Goal: Check status: Check status

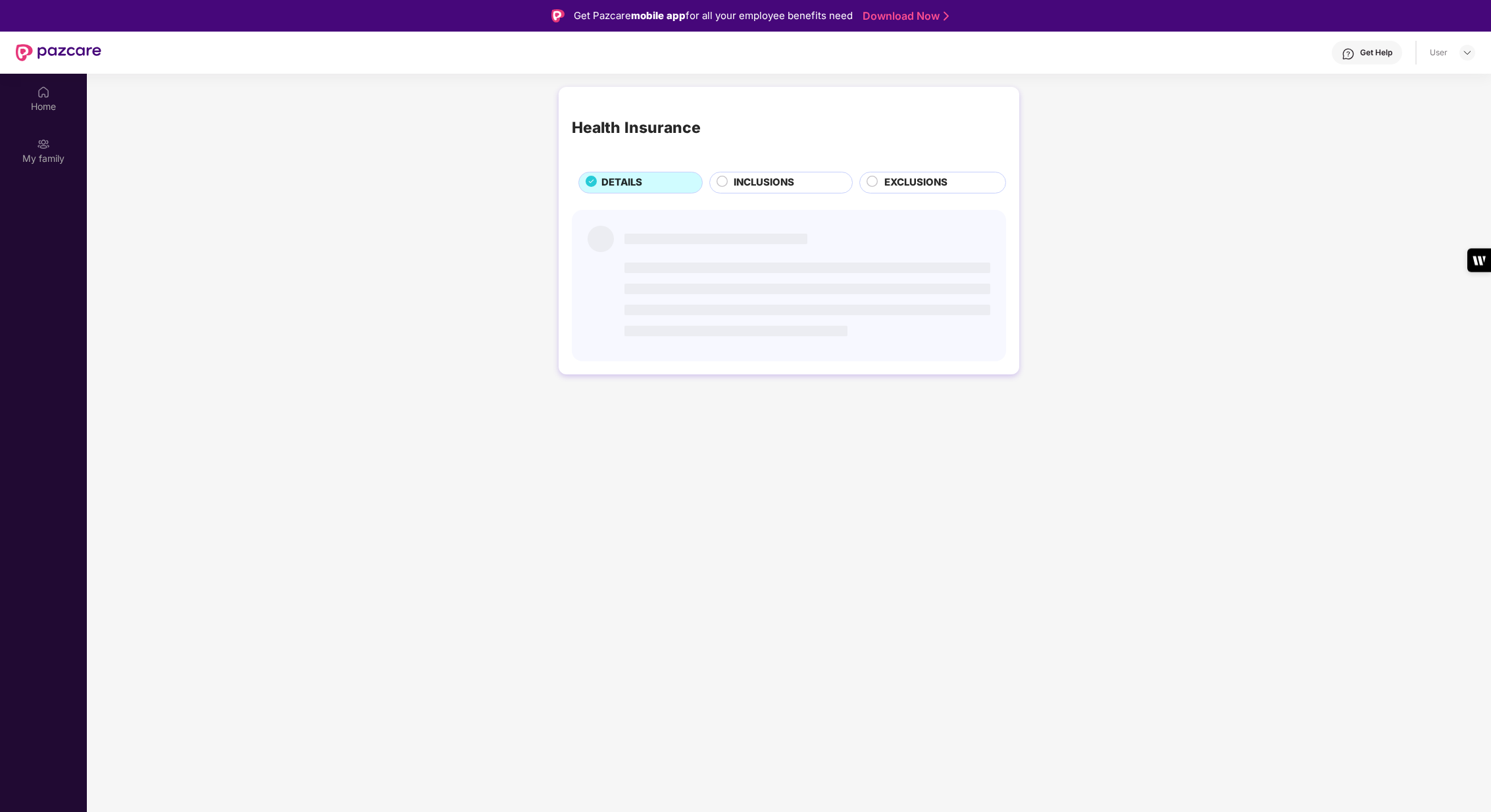
scroll to position [73, 0]
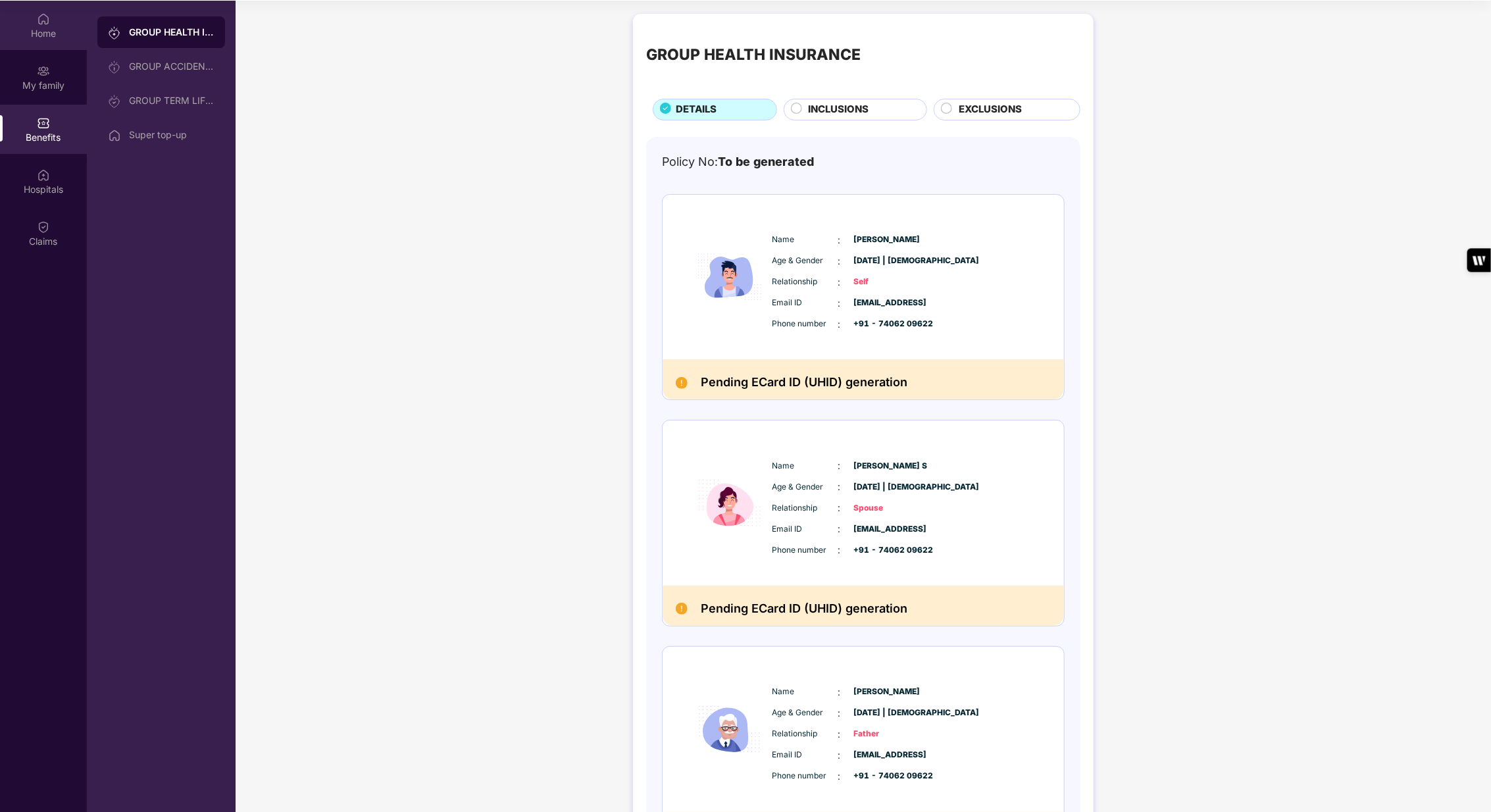
click at [49, 18] on img at bounding box center [43, 19] width 13 height 13
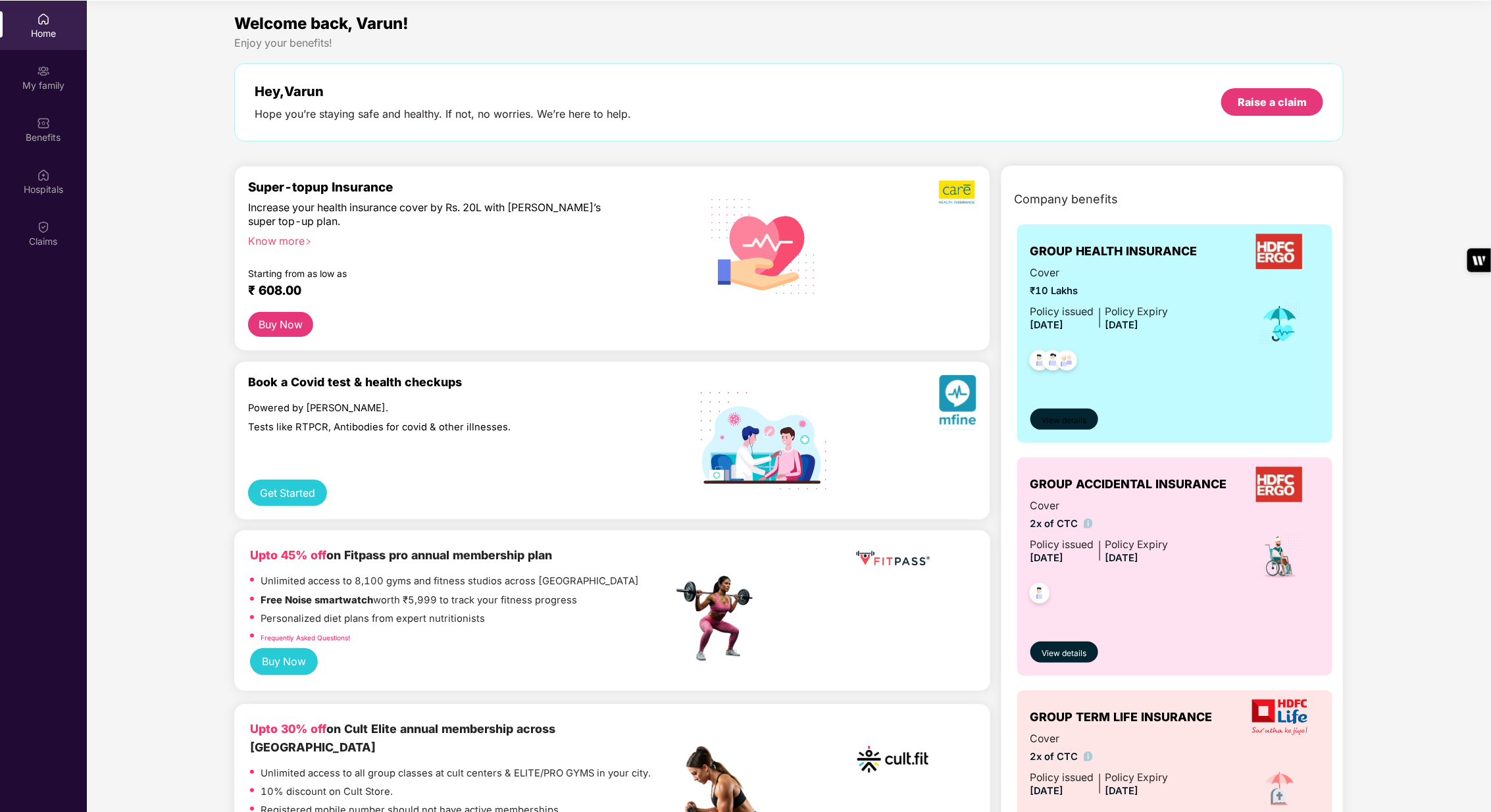
click at [1072, 420] on span "View details" at bounding box center [1065, 421] width 45 height 12
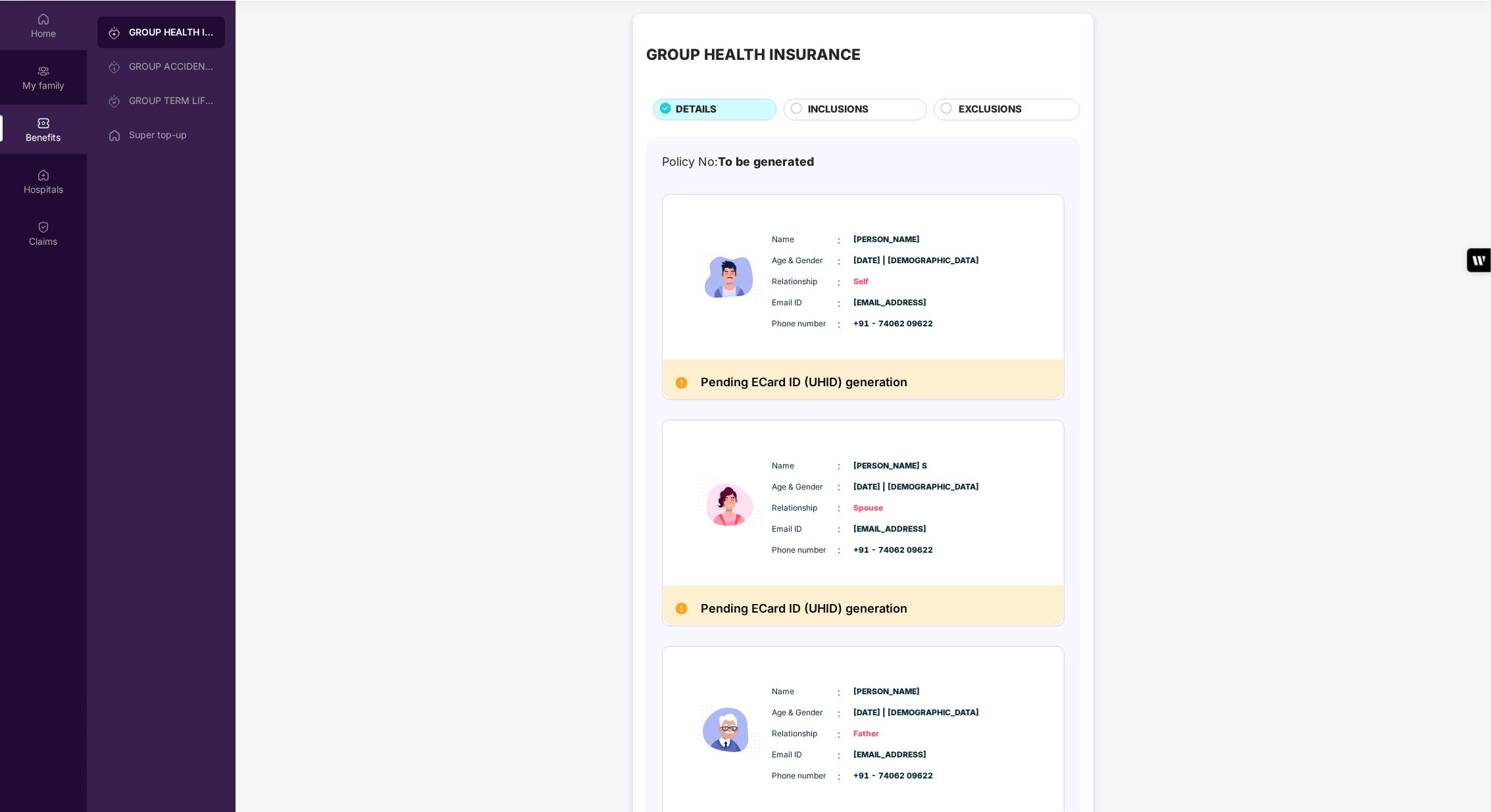
click at [37, 16] on img at bounding box center [43, 19] width 13 height 13
